Goal: Task Accomplishment & Management: Use online tool/utility

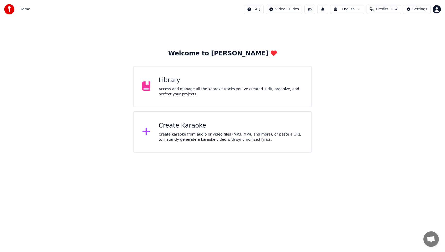
click at [174, 133] on div "Create karaoke from audio or video files (MP3, MP4, and more), or paste a URL t…" at bounding box center [231, 137] width 144 height 10
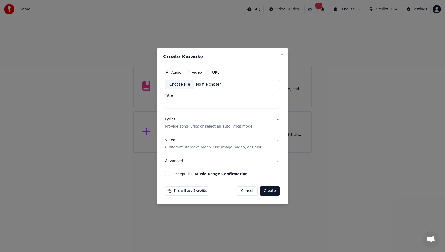
click at [185, 85] on div "Choose File" at bounding box center [179, 84] width 29 height 9
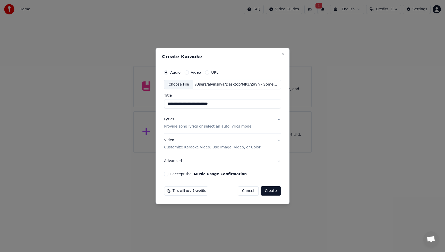
drag, startPoint x: 180, startPoint y: 104, endPoint x: 145, endPoint y: 106, distance: 35.1
click at [145, 106] on body "**********" at bounding box center [222, 76] width 445 height 153
drag, startPoint x: 185, startPoint y: 105, endPoint x: 229, endPoint y: 104, distance: 44.1
click at [229, 104] on input "**********" at bounding box center [222, 103] width 117 height 9
click at [205, 106] on input "**********" at bounding box center [222, 103] width 117 height 9
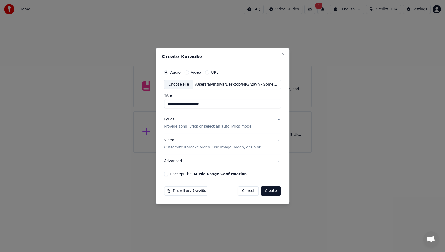
drag, startPoint x: 199, startPoint y: 105, endPoint x: 227, endPoint y: 102, distance: 28.5
click at [227, 102] on input "**********" at bounding box center [222, 103] width 117 height 9
type input "**********"
click at [173, 126] on p "Provide song lyrics or select an auto lyrics model" at bounding box center [208, 126] width 88 height 5
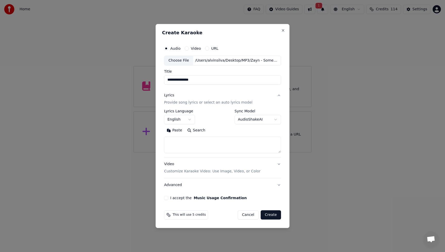
click at [183, 144] on textarea at bounding box center [222, 145] width 117 height 16
click at [179, 130] on button "Paste" at bounding box center [174, 130] width 21 height 8
drag, startPoint x: 181, startPoint y: 148, endPoint x: 157, endPoint y: 142, distance: 24.8
click at [157, 142] on div "**********" at bounding box center [223, 126] width 134 height 204
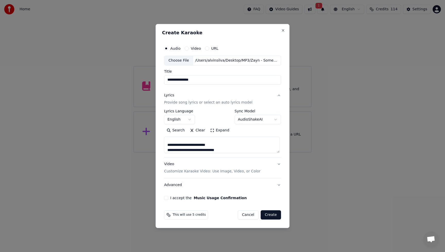
type textarea "**********"
click at [170, 165] on div "Video Customize Karaoke Video: Use Image, Video, or Color" at bounding box center [212, 168] width 96 height 12
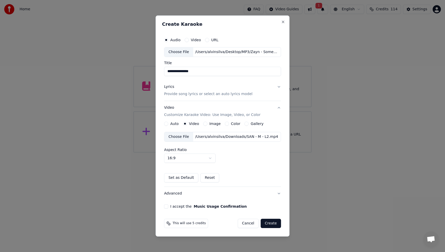
click at [182, 135] on div "Choose File" at bounding box center [178, 136] width 29 height 9
click at [167, 207] on button "I accept the Music Usage Confirmation" at bounding box center [166, 206] width 4 height 4
click at [275, 224] on button "Create" at bounding box center [271, 223] width 20 height 9
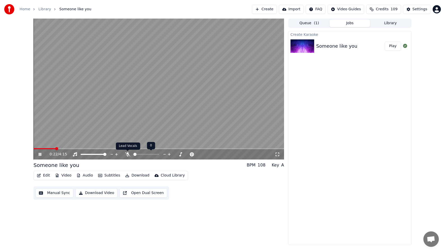
click at [126, 156] on icon at bounding box center [127, 154] width 5 height 4
click at [41, 154] on icon at bounding box center [40, 154] width 3 height 3
click at [39, 155] on icon at bounding box center [39, 155] width 3 height 4
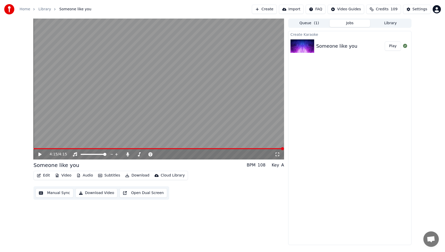
click at [64, 176] on button "Video" at bounding box center [63, 175] width 20 height 7
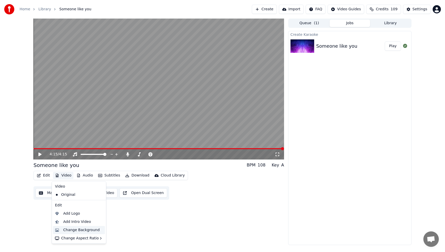
click at [73, 229] on div "Change Background" at bounding box center [81, 230] width 37 height 5
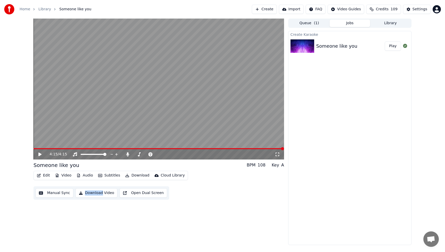
click at [67, 178] on button "Video" at bounding box center [63, 175] width 20 height 7
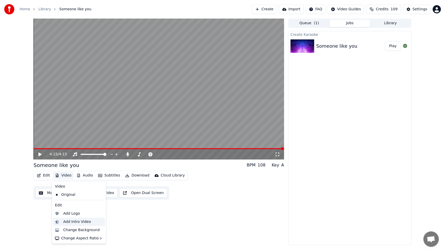
click at [73, 222] on div "Add Intro Video" at bounding box center [77, 221] width 28 height 5
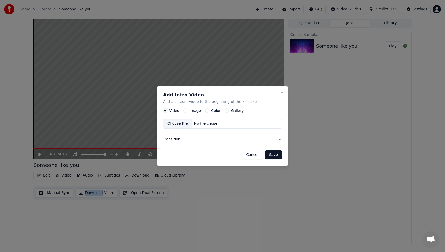
click at [185, 111] on button "Image" at bounding box center [185, 110] width 4 height 4
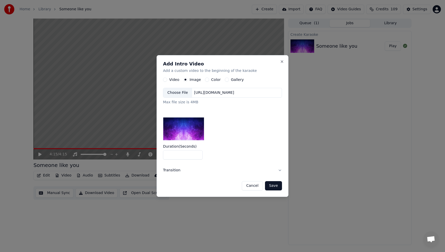
click at [180, 93] on div "Choose File" at bounding box center [177, 92] width 29 height 9
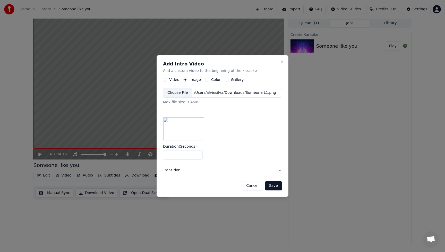
click at [275, 184] on button "Save" at bounding box center [273, 185] width 17 height 9
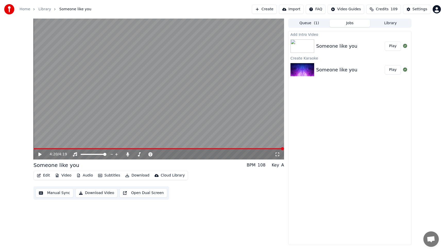
click at [395, 47] on button "Play" at bounding box center [393, 45] width 16 height 9
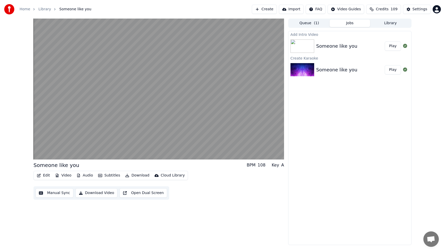
click at [394, 47] on button "Play" at bounding box center [393, 45] width 16 height 9
click at [104, 193] on button "Download Video" at bounding box center [97, 192] width 42 height 9
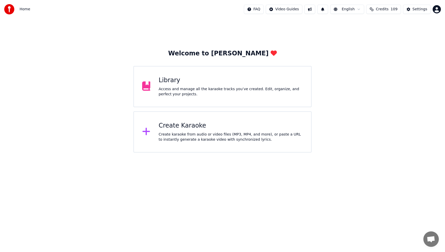
click at [203, 89] on div "Access and manage all the karaoke tracks you’ve created. Edit, organize, and pe…" at bounding box center [231, 92] width 144 height 10
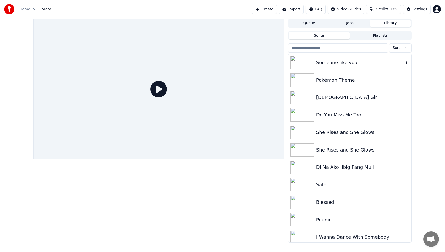
click at [353, 61] on div "Someone like you" at bounding box center [360, 62] width 88 height 7
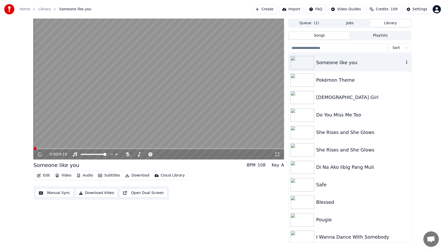
click at [353, 61] on div "Someone like you" at bounding box center [360, 62] width 88 height 7
click at [216, 204] on div "0:01 / 4:19 Someone like you BPM 108 Key A Edit Video Audio Subtitles Download …" at bounding box center [158, 131] width 251 height 224
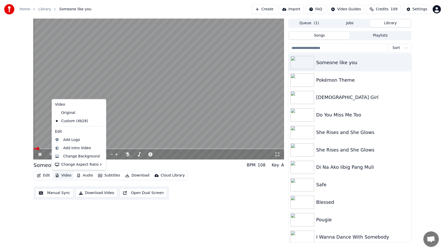
click at [69, 175] on button "Video" at bounding box center [63, 175] width 20 height 7
click at [74, 156] on div "Change Background" at bounding box center [81, 156] width 37 height 5
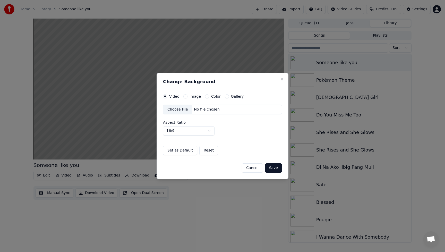
click at [183, 109] on div "Choose File" at bounding box center [177, 109] width 29 height 9
click at [276, 170] on button "Save" at bounding box center [273, 167] width 17 height 9
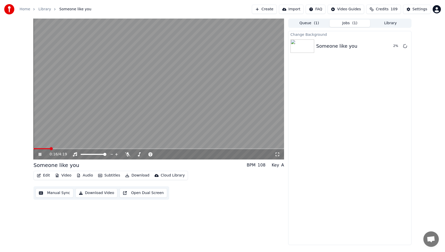
click at [40, 154] on icon at bounding box center [44, 154] width 12 height 4
click at [394, 46] on button "Play" at bounding box center [393, 45] width 16 height 9
click at [127, 155] on icon at bounding box center [127, 154] width 5 height 4
click at [40, 155] on icon at bounding box center [44, 154] width 12 height 4
click at [66, 175] on button "Video" at bounding box center [63, 175] width 20 height 7
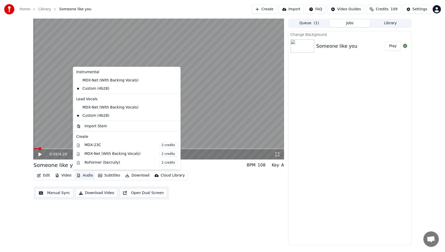
click at [87, 219] on div "0:05 / 4:20 Someone like you BPM 108 Key A Edit Video Audio Subtitles Download …" at bounding box center [158, 132] width 251 height 227
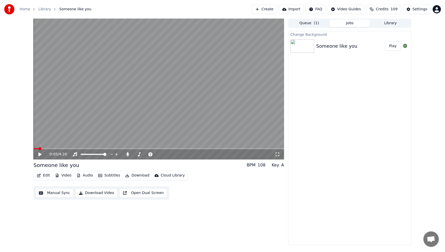
click at [44, 174] on button "Edit" at bounding box center [43, 175] width 17 height 7
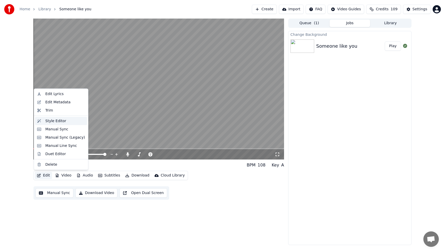
click at [55, 122] on div "Style Editor" at bounding box center [55, 120] width 21 height 5
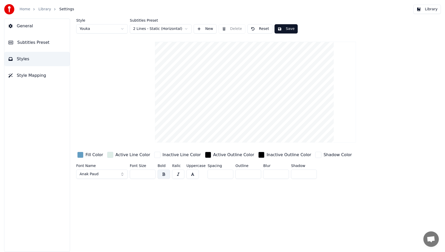
click at [81, 156] on div "button" at bounding box center [80, 155] width 6 height 6
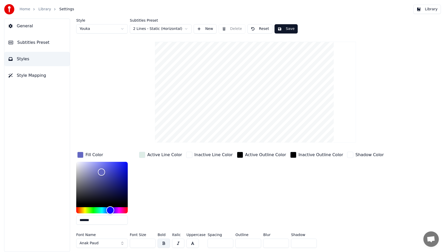
drag, startPoint x: 107, startPoint y: 210, endPoint x: 110, endPoint y: 210, distance: 3.3
click at [110, 210] on div "Hue" at bounding box center [110, 210] width 8 height 8
click at [102, 172] on div "Color" at bounding box center [102, 172] width 8 height 8
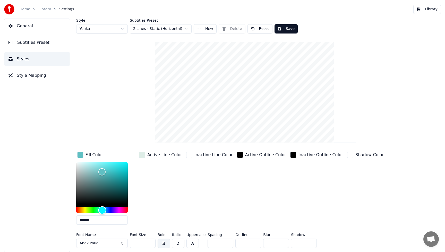
drag, startPoint x: 109, startPoint y: 210, endPoint x: 102, endPoint y: 210, distance: 6.7
click at [102, 210] on div "Hue" at bounding box center [102, 210] width 8 height 8
type input "*******"
drag, startPoint x: 102, startPoint y: 171, endPoint x: 100, endPoint y: 166, distance: 5.6
click at [100, 166] on div "Color" at bounding box center [101, 166] width 8 height 8
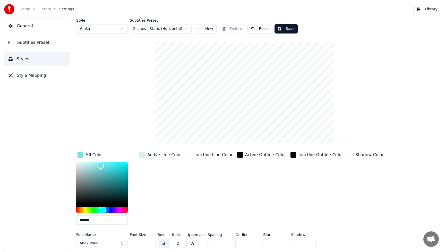
click at [150, 209] on div "Active Line Color" at bounding box center [160, 190] width 45 height 78
click at [122, 244] on button "Anak Paud" at bounding box center [102, 243] width 52 height 9
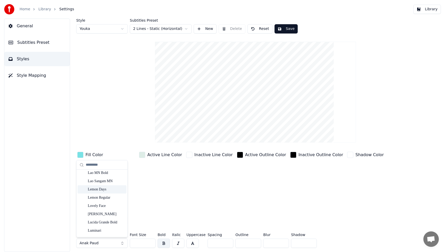
scroll to position [2762, 0]
click at [107, 183] on div "Lemon Days" at bounding box center [106, 181] width 37 height 5
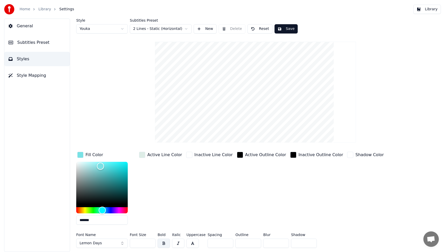
click at [291, 30] on button "Save" at bounding box center [286, 28] width 23 height 9
click at [434, 9] on button "Library" at bounding box center [428, 9] width 28 height 9
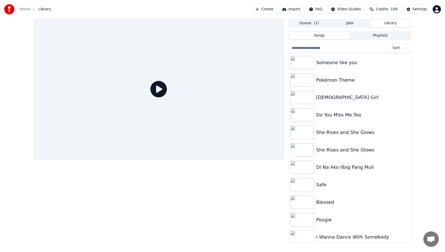
click at [158, 90] on icon at bounding box center [158, 89] width 16 height 16
click at [311, 64] on img at bounding box center [303, 62] width 24 height 13
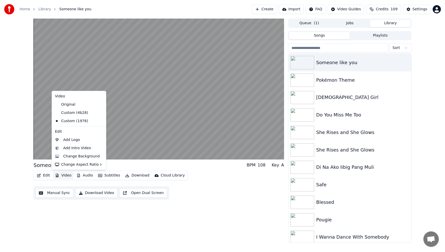
click at [69, 175] on button "Video" at bounding box center [63, 175] width 20 height 7
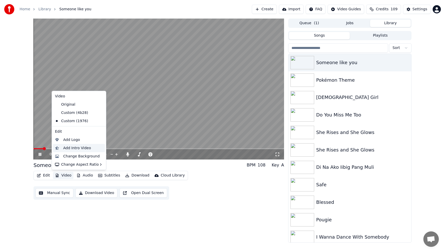
click at [70, 150] on div "Add Intro Video" at bounding box center [77, 147] width 28 height 5
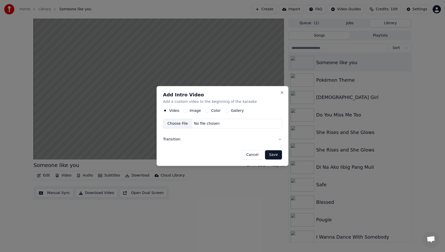
click at [187, 110] on button "Image" at bounding box center [185, 110] width 4 height 4
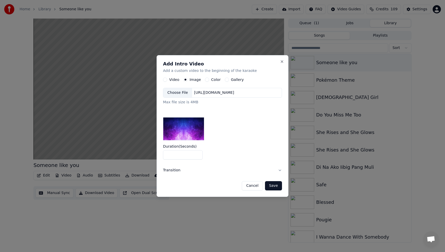
click at [179, 92] on div "Choose File" at bounding box center [177, 92] width 29 height 9
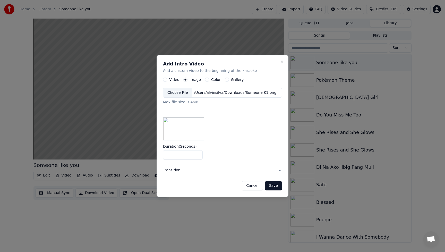
click at [280, 186] on button "Save" at bounding box center [273, 185] width 17 height 9
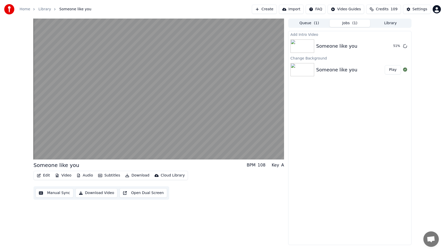
click at [46, 177] on button "Edit" at bounding box center [43, 175] width 17 height 7
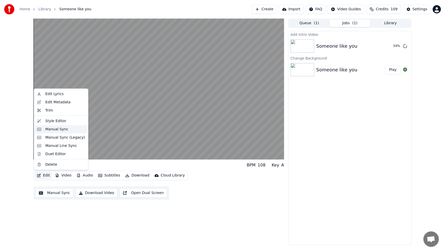
click at [52, 129] on div "Manual Sync" at bounding box center [56, 129] width 23 height 5
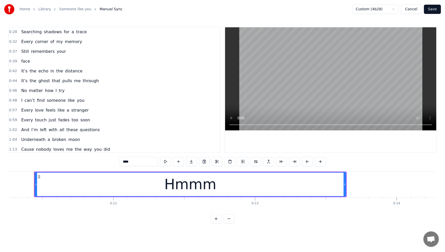
scroll to position [40, 0]
click at [67, 99] on span "like" at bounding box center [71, 100] width 8 height 6
type input "****"
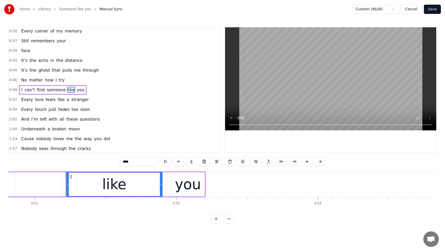
scroll to position [0, 7375]
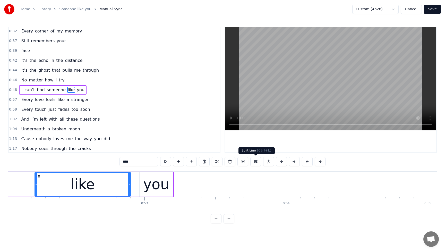
click at [255, 162] on button at bounding box center [255, 161] width 11 height 9
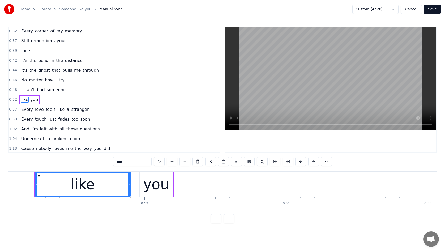
scroll to position [60, 0]
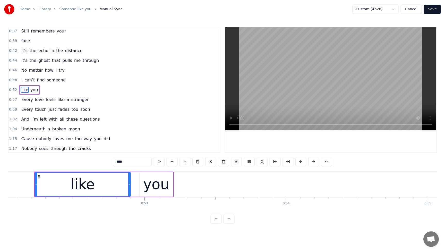
click at [435, 10] on button "Save" at bounding box center [432, 9] width 17 height 9
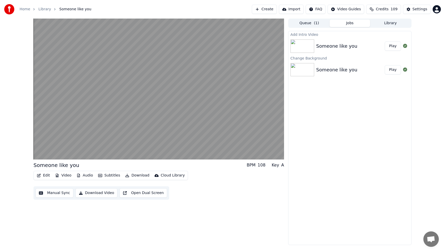
click at [395, 46] on button "Play" at bounding box center [393, 45] width 16 height 9
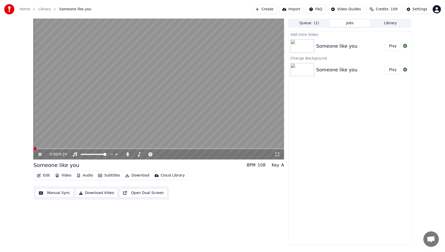
click at [229, 208] on div "0:00 / 4:24 Someone like you BPM 108 Key A Edit Video Audio Subtitles Download …" at bounding box center [158, 132] width 251 height 227
click at [128, 156] on icon at bounding box center [127, 154] width 3 height 4
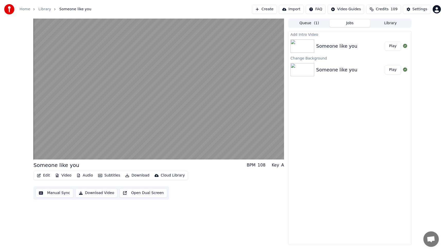
click at [214, 200] on div "Someone like you BPM 108 Key A Edit Video Audio Subtitles Download Cloud Librar…" at bounding box center [158, 132] width 251 height 227
click at [227, 204] on div "Someone like you BPM 108 Key A Edit Video Audio Subtitles Download Cloud Librar…" at bounding box center [158, 132] width 251 height 227
click at [94, 194] on button "Download Video" at bounding box center [97, 192] width 42 height 9
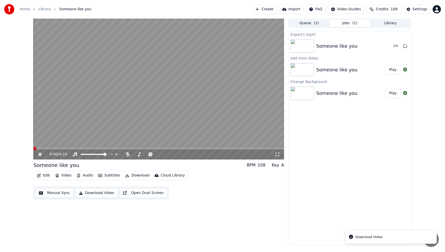
click at [40, 155] on icon at bounding box center [44, 154] width 12 height 4
click at [267, 212] on div "0:00 / 4:24 Someone like you BPM 108 Key A Edit Video Audio Subtitles Download …" at bounding box center [158, 132] width 251 height 227
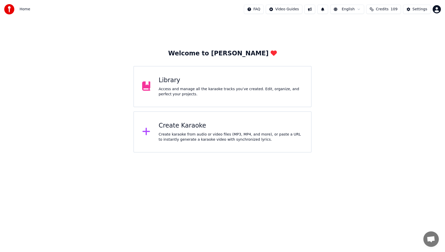
click at [188, 94] on div "Access and manage all the karaoke tracks you’ve created. Edit, organize, and pe…" at bounding box center [231, 92] width 144 height 10
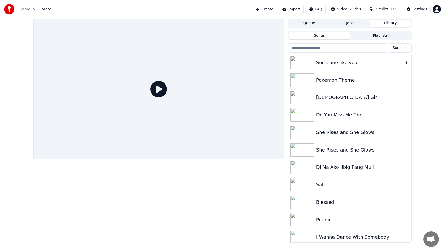
click at [348, 65] on div "Someone like you" at bounding box center [360, 62] width 88 height 7
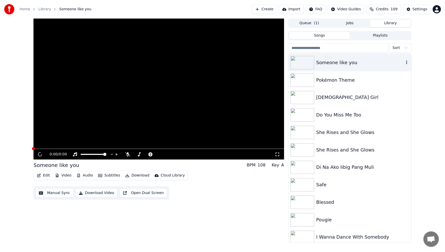
click at [348, 65] on div "Someone like you" at bounding box center [360, 62] width 88 height 7
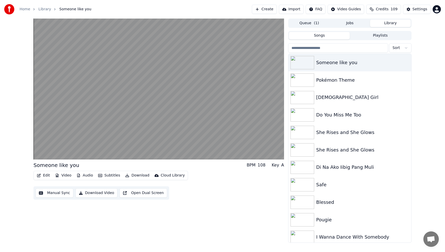
click at [90, 175] on button "Audio" at bounding box center [84, 175] width 21 height 7
click at [237, 215] on div "Someone like you BPM 108 Key A Edit Video Audio Subtitles Download Cloud Librar…" at bounding box center [158, 131] width 251 height 224
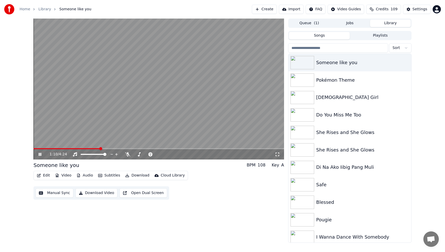
click at [66, 176] on button "Video" at bounding box center [63, 175] width 20 height 7
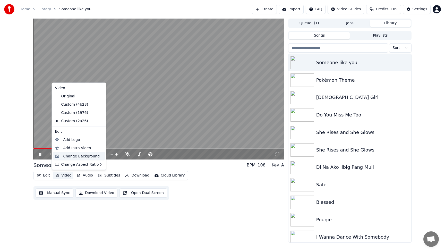
click at [76, 158] on div "Change Background" at bounding box center [81, 156] width 37 height 5
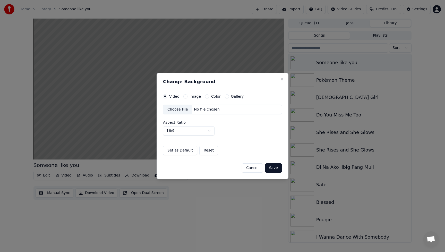
click at [179, 110] on div "Choose File" at bounding box center [177, 109] width 29 height 9
click at [278, 168] on button "Save" at bounding box center [273, 167] width 17 height 9
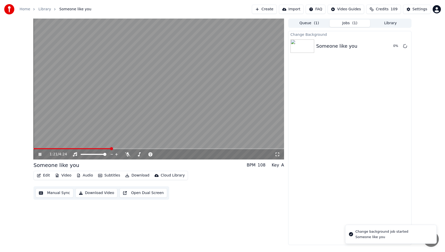
click at [41, 157] on div "1:21 / 4:24" at bounding box center [159, 154] width 247 height 5
click at [39, 155] on icon at bounding box center [40, 154] width 3 height 3
click at [392, 48] on button "Play" at bounding box center [393, 45] width 16 height 9
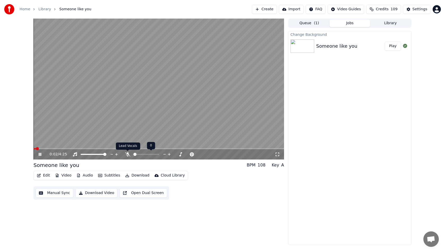
click at [128, 154] on icon at bounding box center [127, 154] width 5 height 4
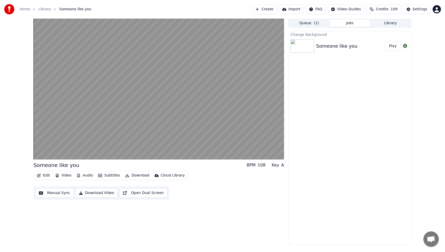
click at [88, 175] on button "Audio" at bounding box center [84, 175] width 21 height 7
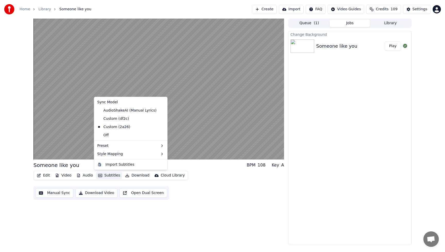
click at [247, 203] on div "Someone like you BPM 108 Key A Edit Video Audio Subtitles Download Cloud Librar…" at bounding box center [158, 132] width 251 height 227
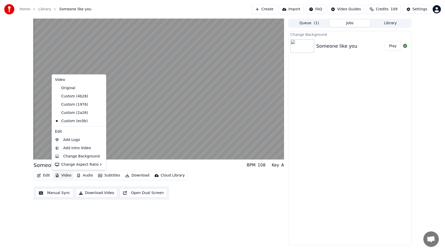
click at [65, 177] on button "Video" at bounding box center [63, 175] width 20 height 7
click at [73, 150] on div "Add Intro Video" at bounding box center [77, 147] width 28 height 5
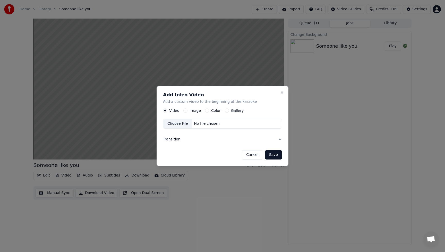
click at [186, 110] on button "Image" at bounding box center [185, 110] width 4 height 4
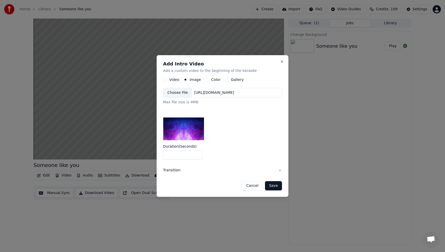
click at [181, 92] on div "Choose File" at bounding box center [177, 92] width 29 height 9
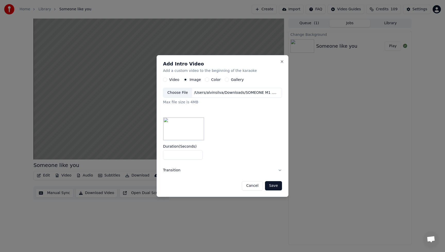
click at [273, 187] on button "Save" at bounding box center [273, 185] width 17 height 9
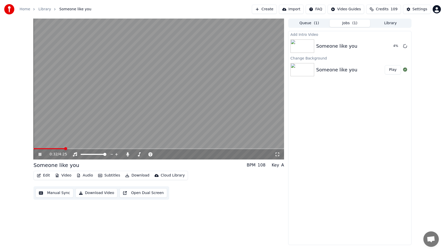
click at [46, 175] on button "Edit" at bounding box center [43, 175] width 17 height 7
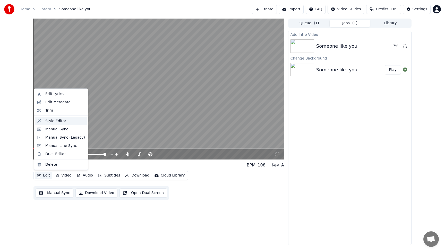
click at [53, 122] on div "Style Editor" at bounding box center [55, 120] width 21 height 5
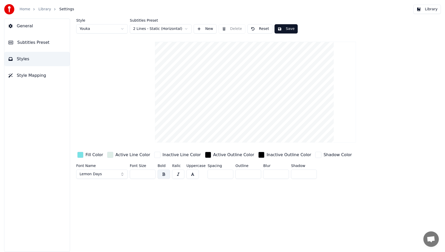
click at [89, 156] on div "Fill Color" at bounding box center [95, 155] width 18 height 6
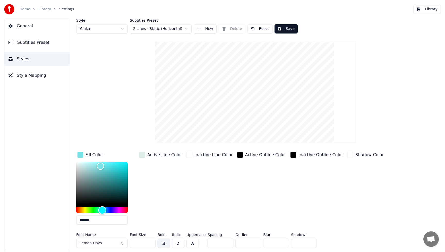
type input "*******"
click at [114, 211] on div "Hue" at bounding box center [102, 210] width 52 height 6
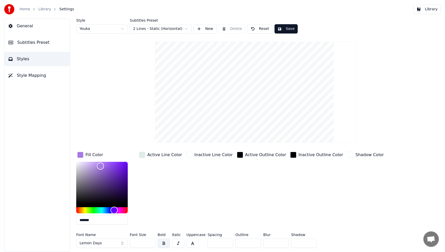
click at [169, 213] on div "Active Line Color" at bounding box center [160, 190] width 45 height 78
click at [121, 242] on button "Lemon Days" at bounding box center [102, 243] width 52 height 9
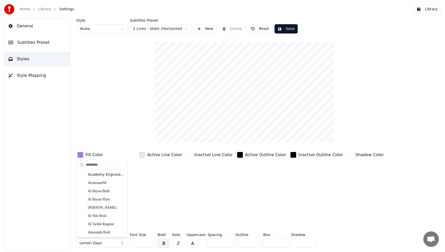
click at [121, 242] on button "Lemon Days" at bounding box center [102, 243] width 52 height 9
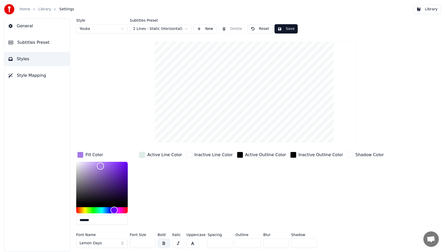
click at [122, 244] on button "Lemon Days" at bounding box center [102, 243] width 52 height 9
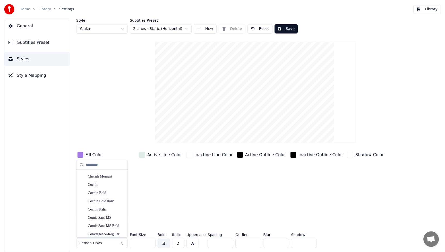
scroll to position [1129, 0]
click at [103, 176] on div "Cherish Moment" at bounding box center [106, 174] width 37 height 5
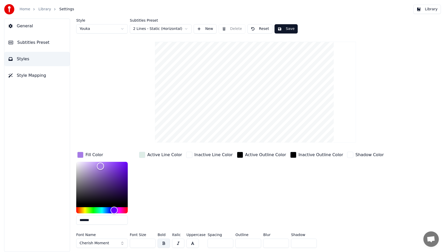
click at [290, 29] on button "Save" at bounding box center [286, 28] width 23 height 9
click at [430, 9] on button "Library" at bounding box center [428, 9] width 28 height 9
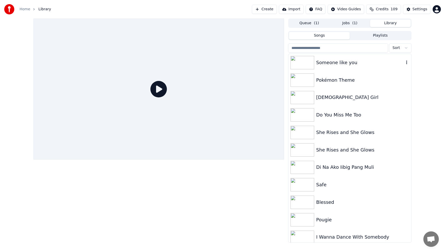
click at [309, 62] on img at bounding box center [303, 62] width 24 height 13
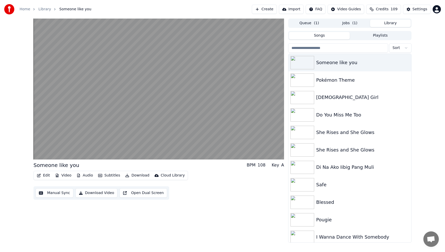
click at [67, 175] on button "Video" at bounding box center [63, 175] width 20 height 7
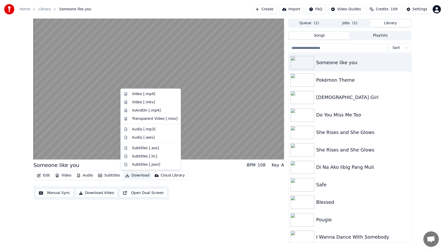
click at [229, 199] on div "Edit Video Audio Subtitles Download Cloud Library Manual Sync Download Video Op…" at bounding box center [158, 185] width 251 height 29
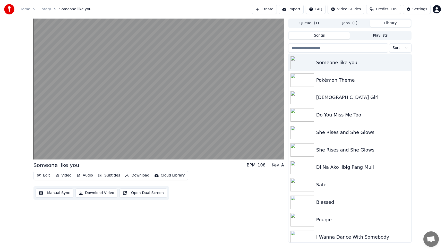
click at [68, 175] on button "Video" at bounding box center [63, 175] width 20 height 7
click at [227, 195] on div "Edit Video Audio Subtitles Download Cloud Library Manual Sync Download Video Op…" at bounding box center [158, 185] width 251 height 29
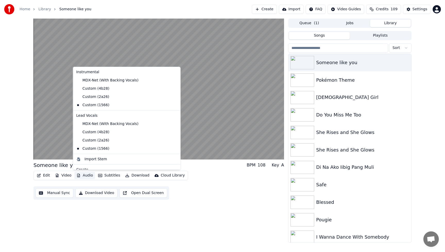
click at [85, 175] on button "Audio" at bounding box center [84, 175] width 21 height 7
click at [90, 142] on div "Custom (2a26)" at bounding box center [123, 140] width 98 height 8
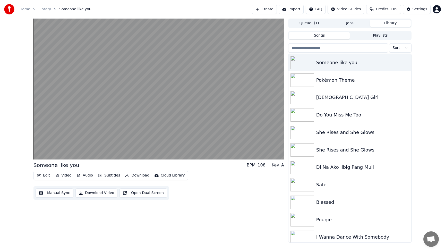
click at [64, 176] on button "Video" at bounding box center [63, 175] width 20 height 7
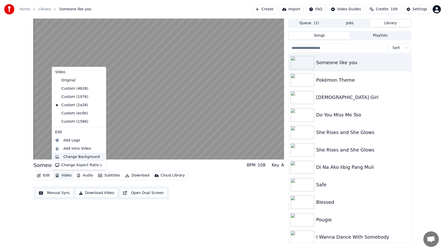
click at [72, 156] on div "Change Background" at bounding box center [81, 156] width 37 height 5
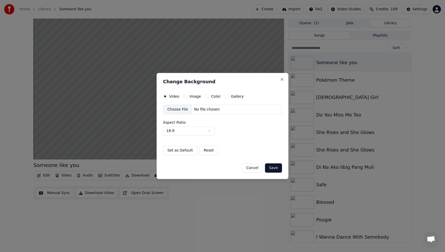
click at [174, 109] on div "Choose File" at bounding box center [177, 109] width 29 height 9
click at [274, 169] on button "Save" at bounding box center [273, 167] width 17 height 9
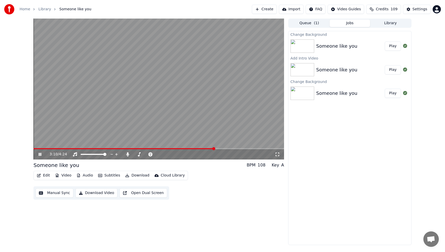
click at [393, 48] on button "Play" at bounding box center [393, 45] width 16 height 9
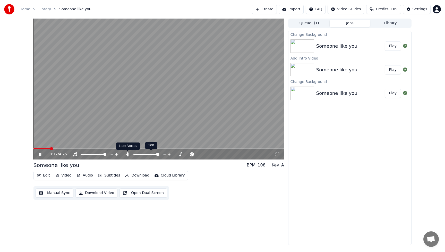
click at [128, 154] on icon at bounding box center [127, 154] width 3 height 4
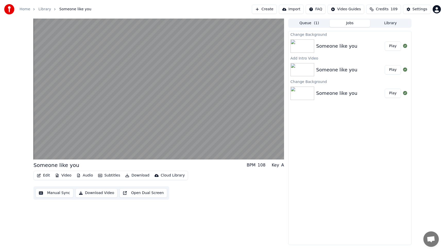
click at [96, 192] on button "Download Video" at bounding box center [97, 192] width 42 height 9
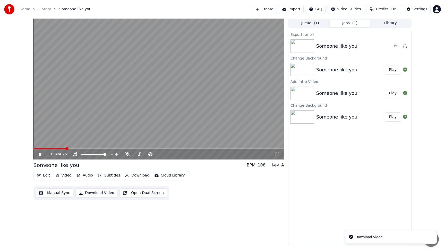
click at [40, 155] on icon at bounding box center [44, 154] width 12 height 4
click at [270, 203] on div "0:34 / 4:25 Someone like you BPM 108 Key A Edit Video Audio Subtitles Download …" at bounding box center [158, 132] width 251 height 227
drag, startPoint x: 176, startPoint y: 8, endPoint x: 228, endPoint y: 16, distance: 52.4
click at [228, 16] on div "Home Library Someone like you Create Import FAQ Video Guides Credits 109 Settin…" at bounding box center [222, 9] width 445 height 19
